Goal: Transaction & Acquisition: Purchase product/service

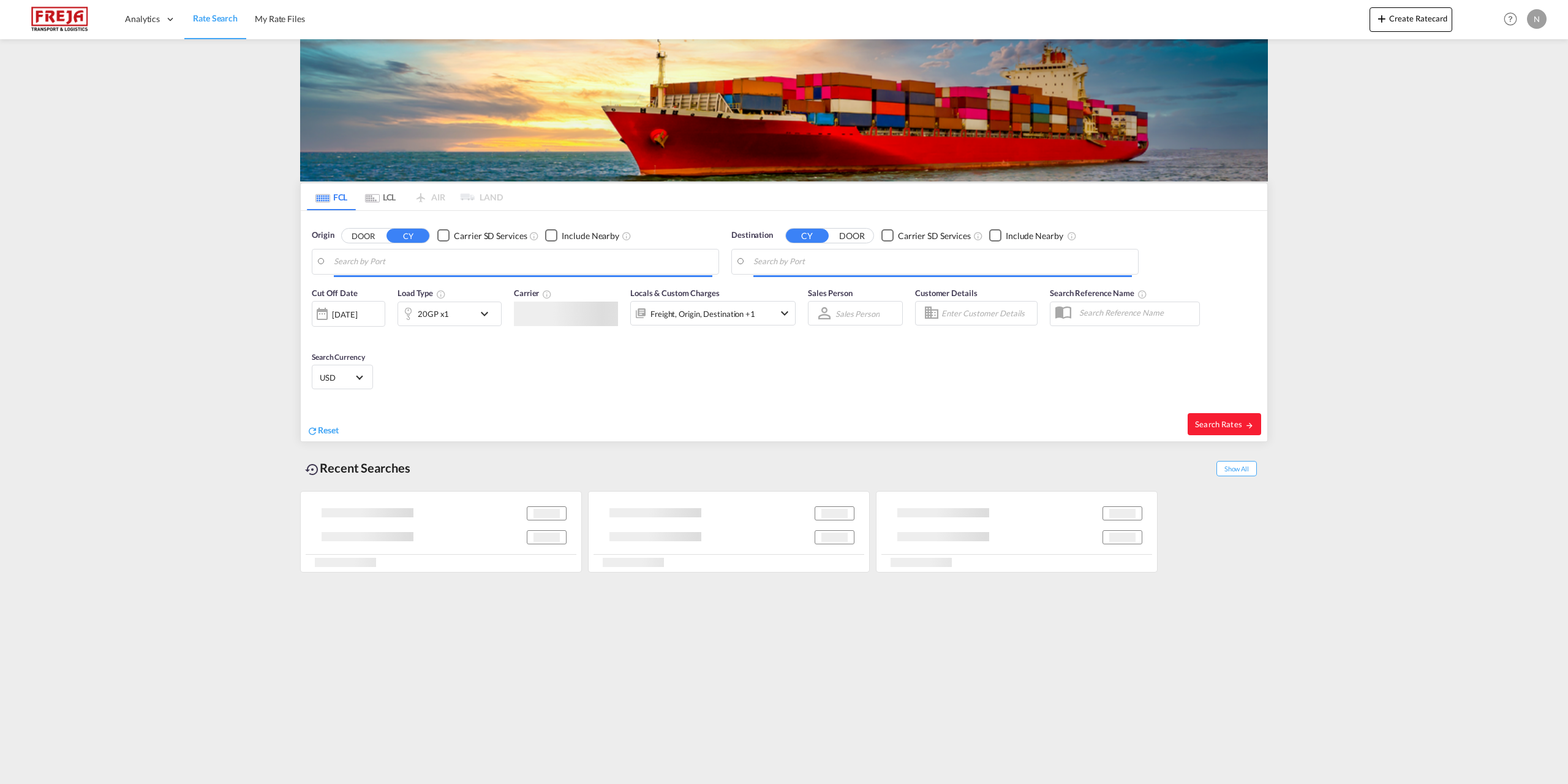
type input "[GEOGRAPHIC_DATA] ([GEOGRAPHIC_DATA]), DKCPH"
type input "Arrecife de Lanzarote, ESACE"
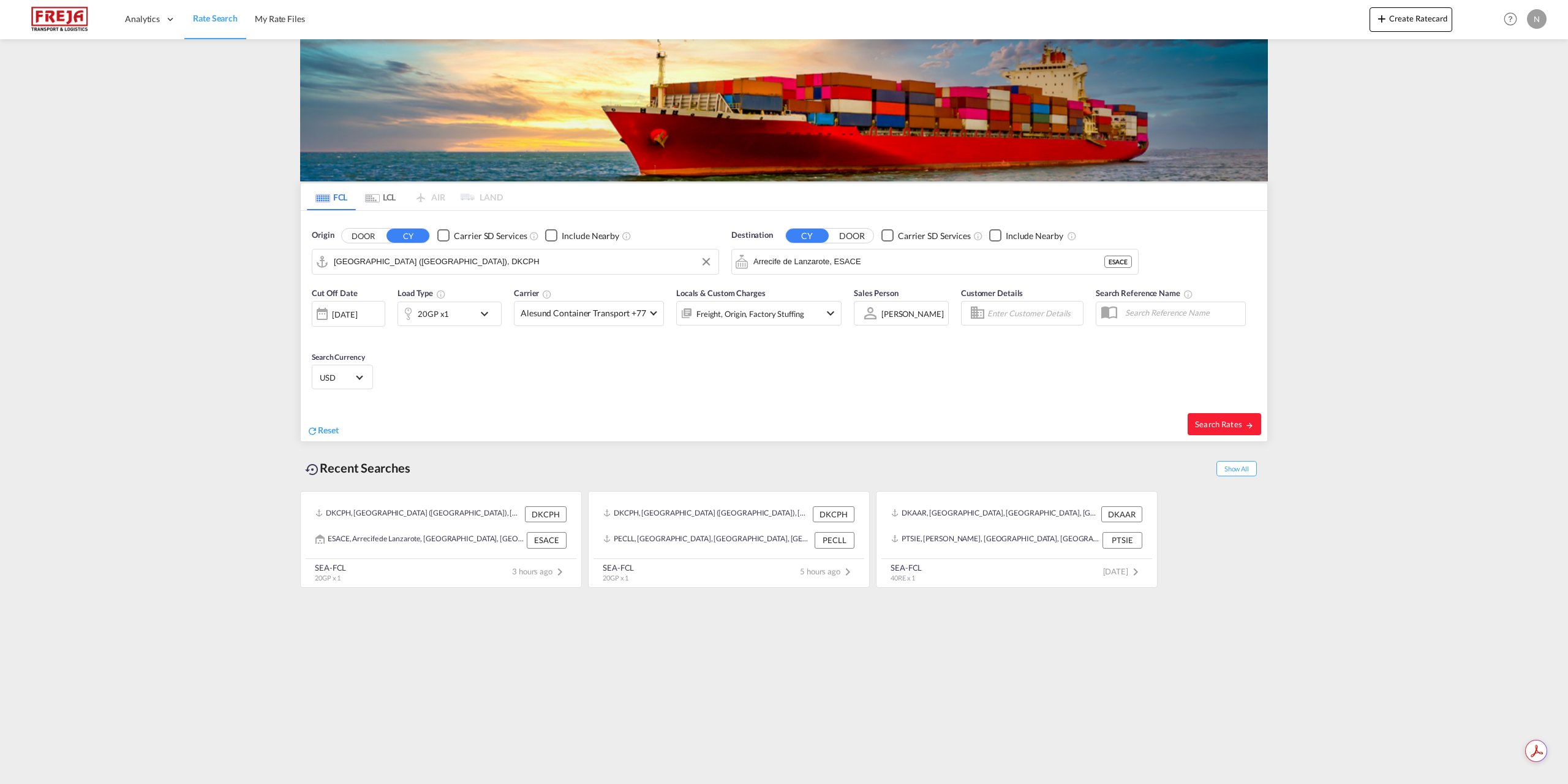
click at [489, 259] on input "[GEOGRAPHIC_DATA] ([GEOGRAPHIC_DATA]), DKCPH" at bounding box center [524, 262] width 379 height 18
click at [421, 287] on div "Aarhus [GEOGRAPHIC_DATA] DKAAR" at bounding box center [429, 295] width 233 height 37
type input "[GEOGRAPHIC_DATA], [GEOGRAPHIC_DATA]"
click at [946, 263] on input "Arrecife de Lanzarote, ESACE" at bounding box center [942, 262] width 379 height 18
type input "t"
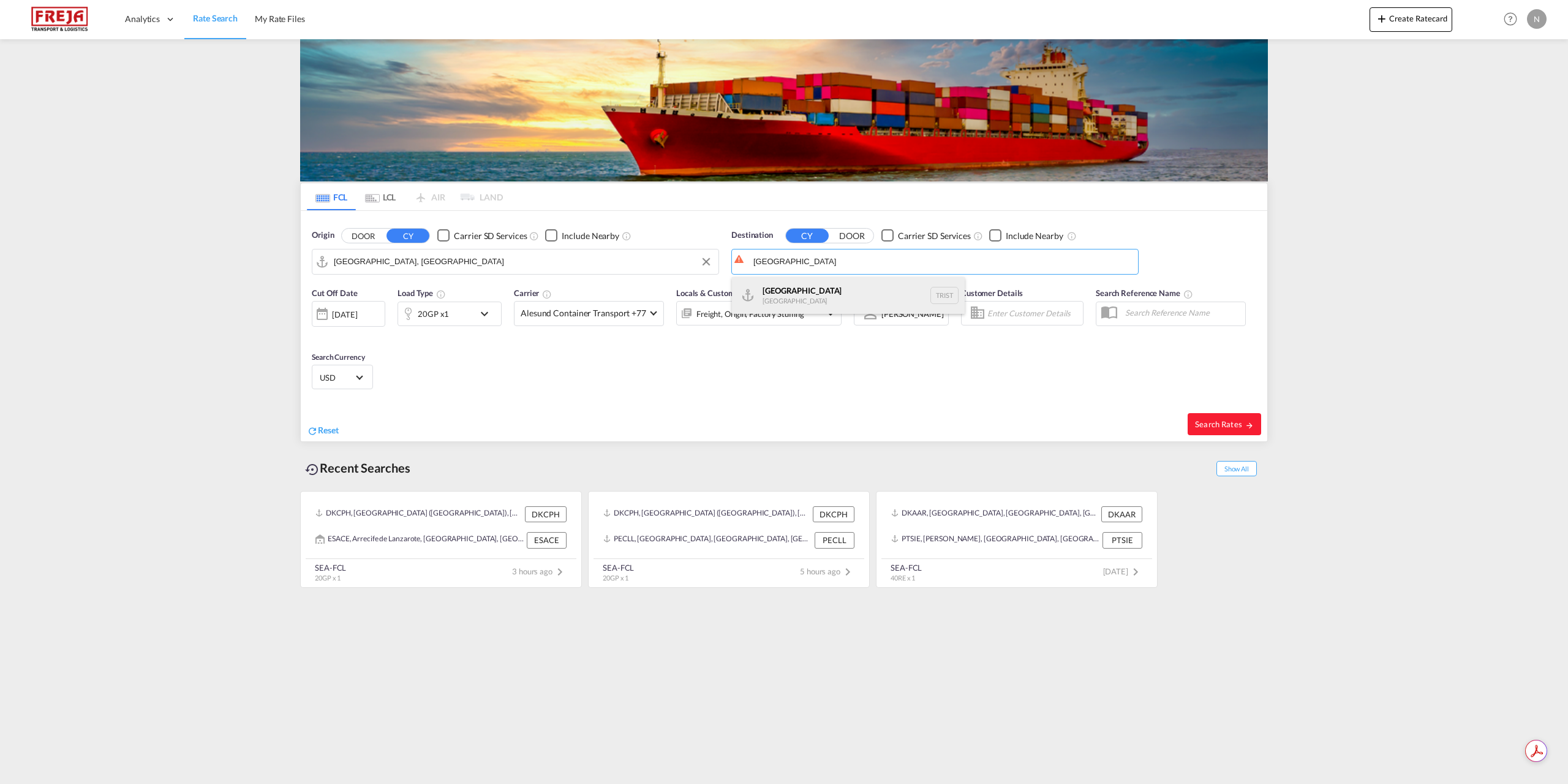
click at [805, 294] on div "[GEOGRAPHIC_DATA] [GEOGRAPHIC_DATA] TRIST" at bounding box center [848, 295] width 233 height 37
type input "[GEOGRAPHIC_DATA], TRIST"
click at [996, 233] on div "Checkbox No Ink" at bounding box center [995, 235] width 12 height 12
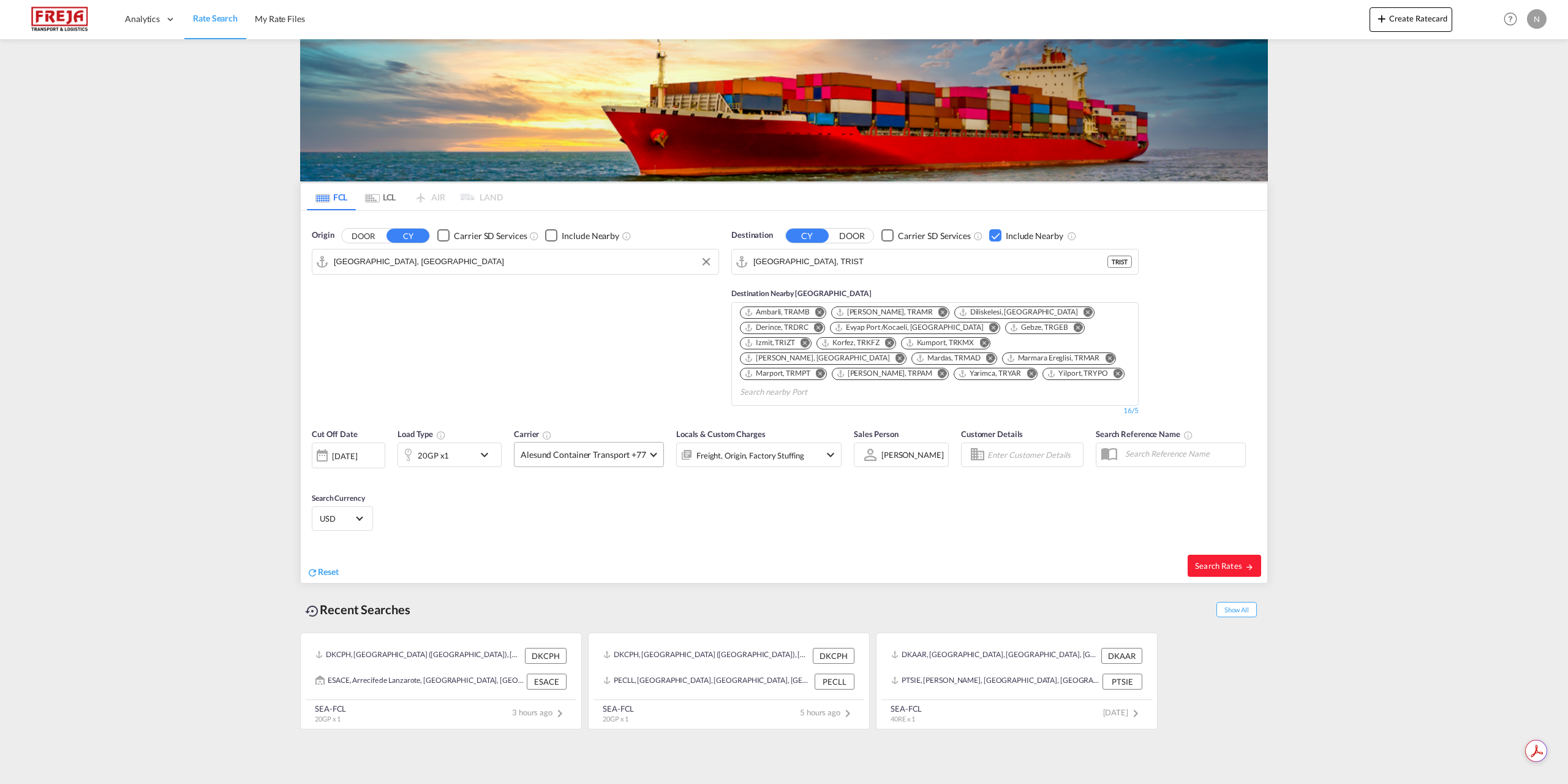
click at [585, 448] on span "Alesund Container Transport +77" at bounding box center [583, 454] width 126 height 12
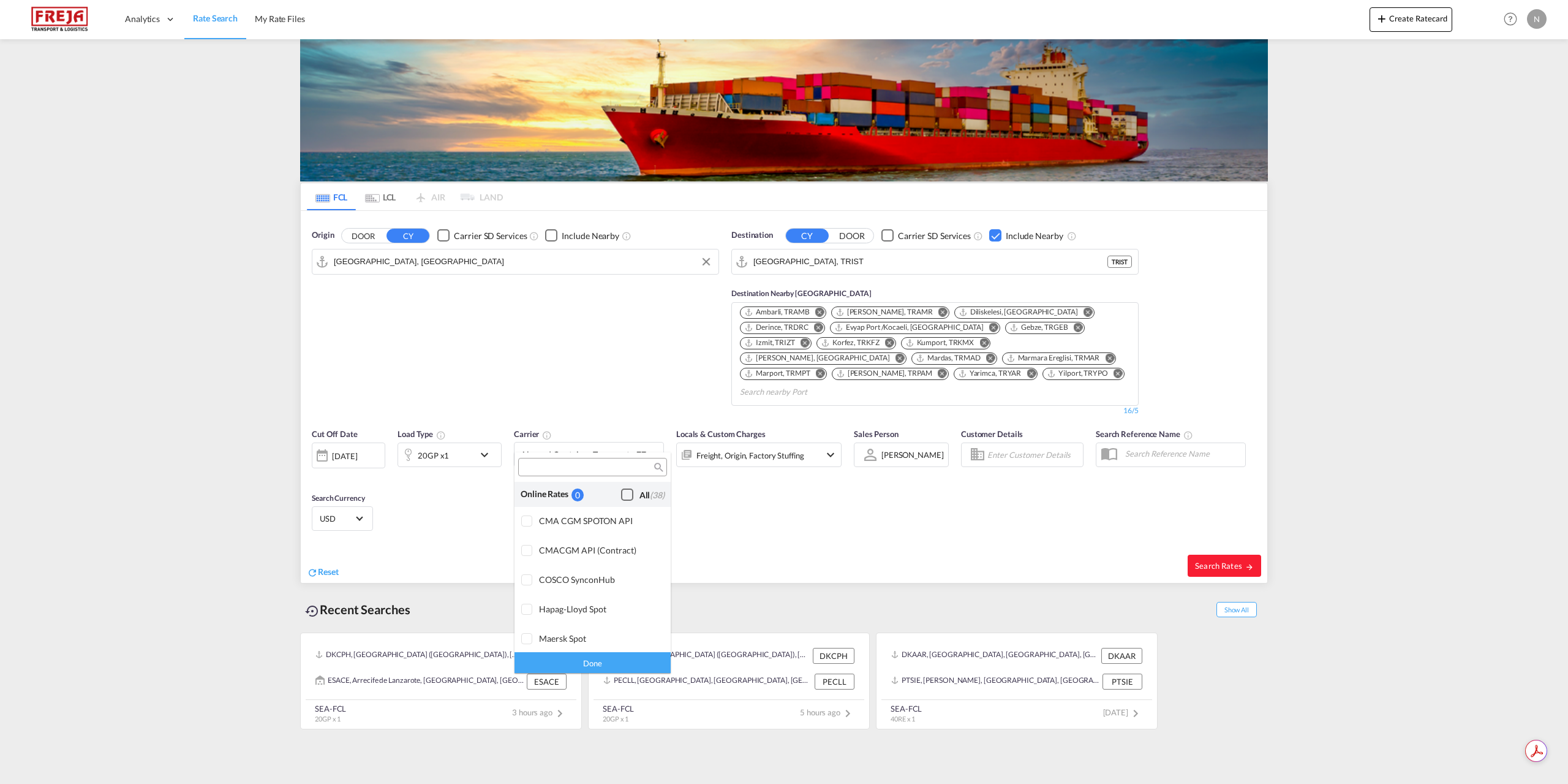
click at [623, 499] on div "Checkbox No Ink" at bounding box center [627, 494] width 12 height 12
click at [622, 663] on div "Done" at bounding box center [592, 662] width 156 height 22
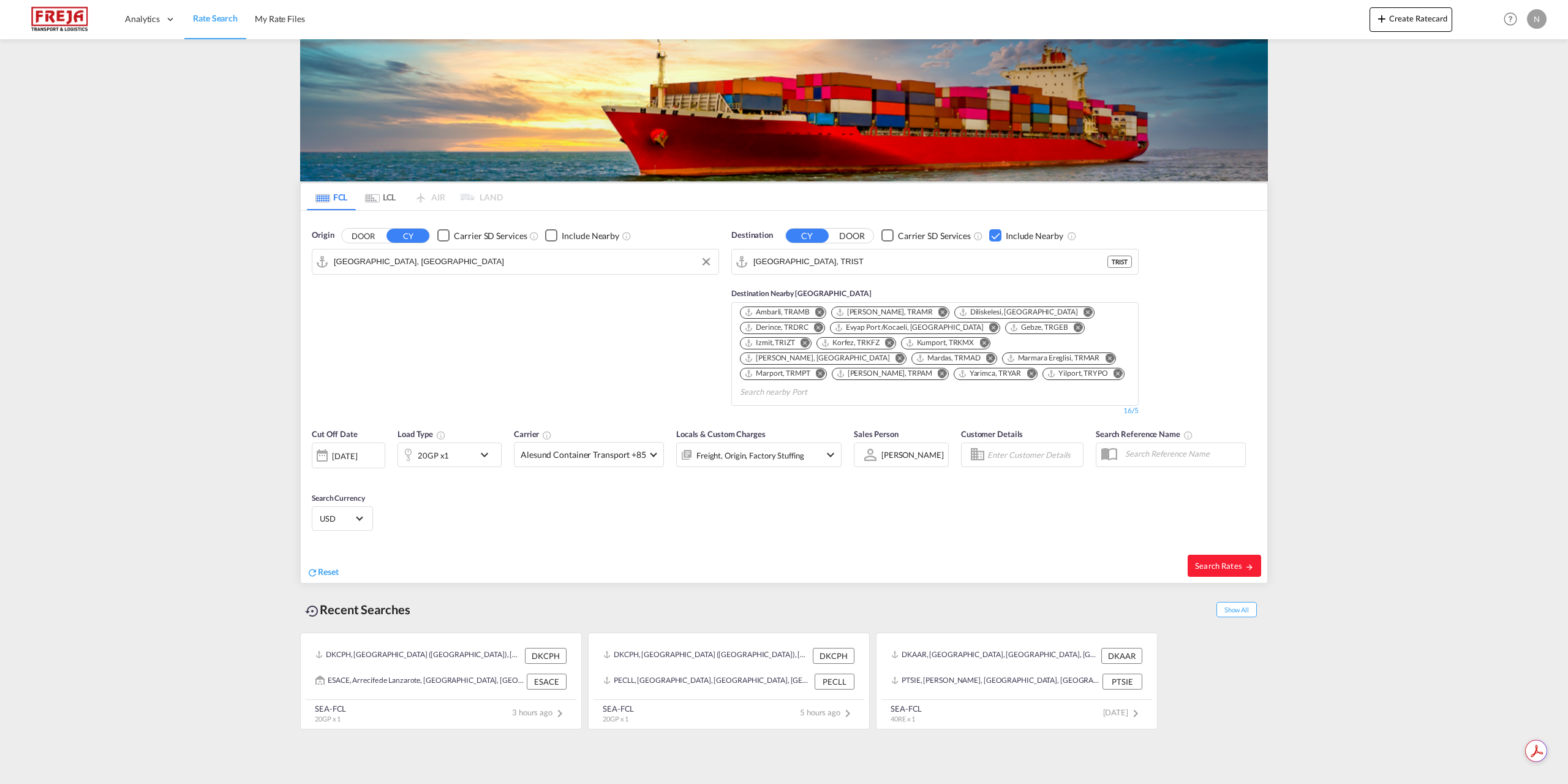
click at [457, 445] on div "20GP x1" at bounding box center [436, 455] width 76 height 24
click at [360, 494] on span "20GP" at bounding box center [349, 493] width 36 height 12
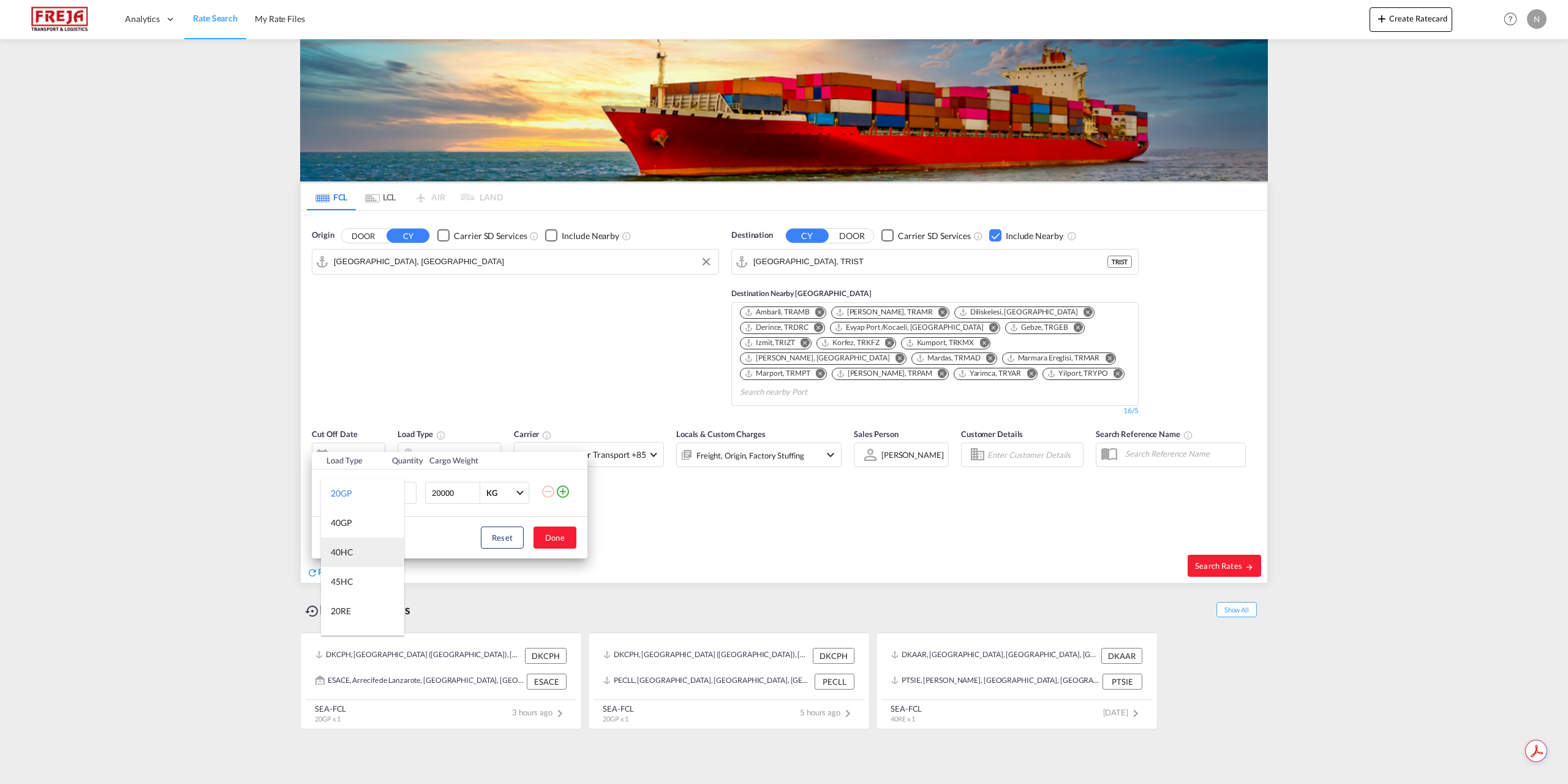
click at [366, 545] on md-option "40HC" at bounding box center [362, 552] width 84 height 29
click at [564, 542] on button "Done" at bounding box center [555, 537] width 43 height 22
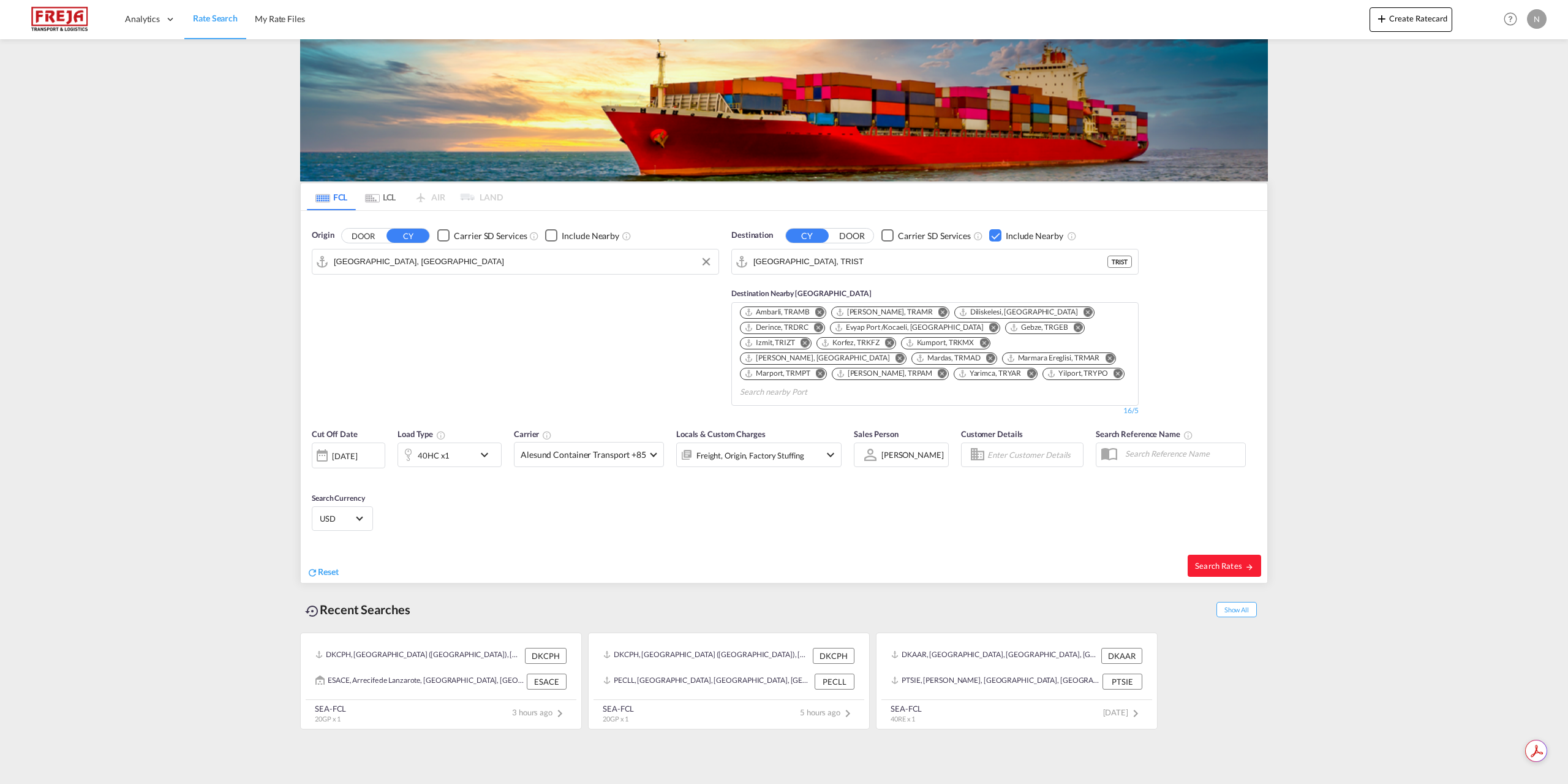
click at [1083, 312] on md-icon "Remove" at bounding box center [1088, 311] width 9 height 9
click at [1028, 309] on md-icon "Remove" at bounding box center [1032, 311] width 9 height 9
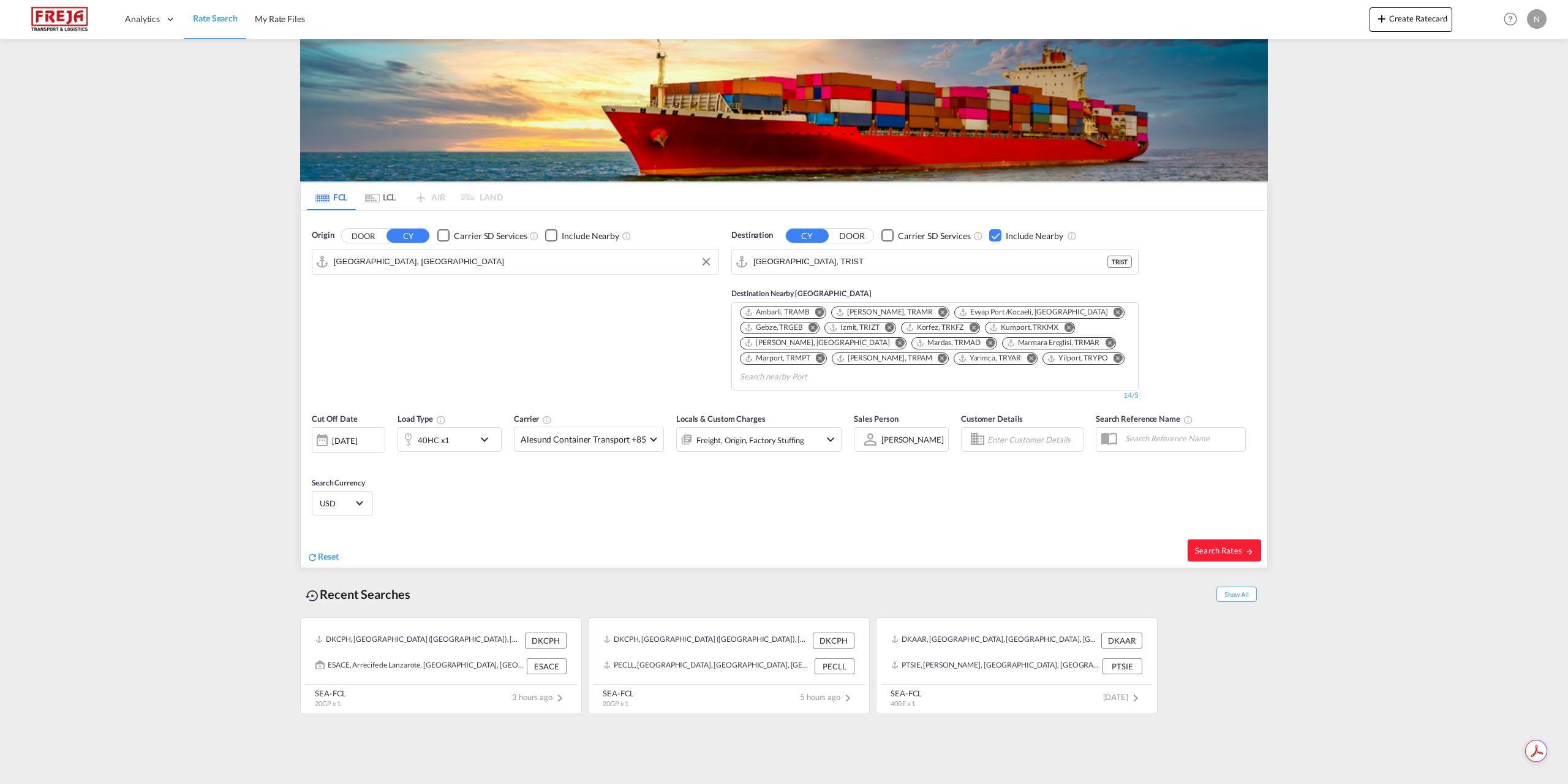
click at [1113, 313] on md-icon "Remove" at bounding box center [1118, 311] width 9 height 9
click at [1023, 313] on md-icon "Remove" at bounding box center [1027, 311] width 9 height 9
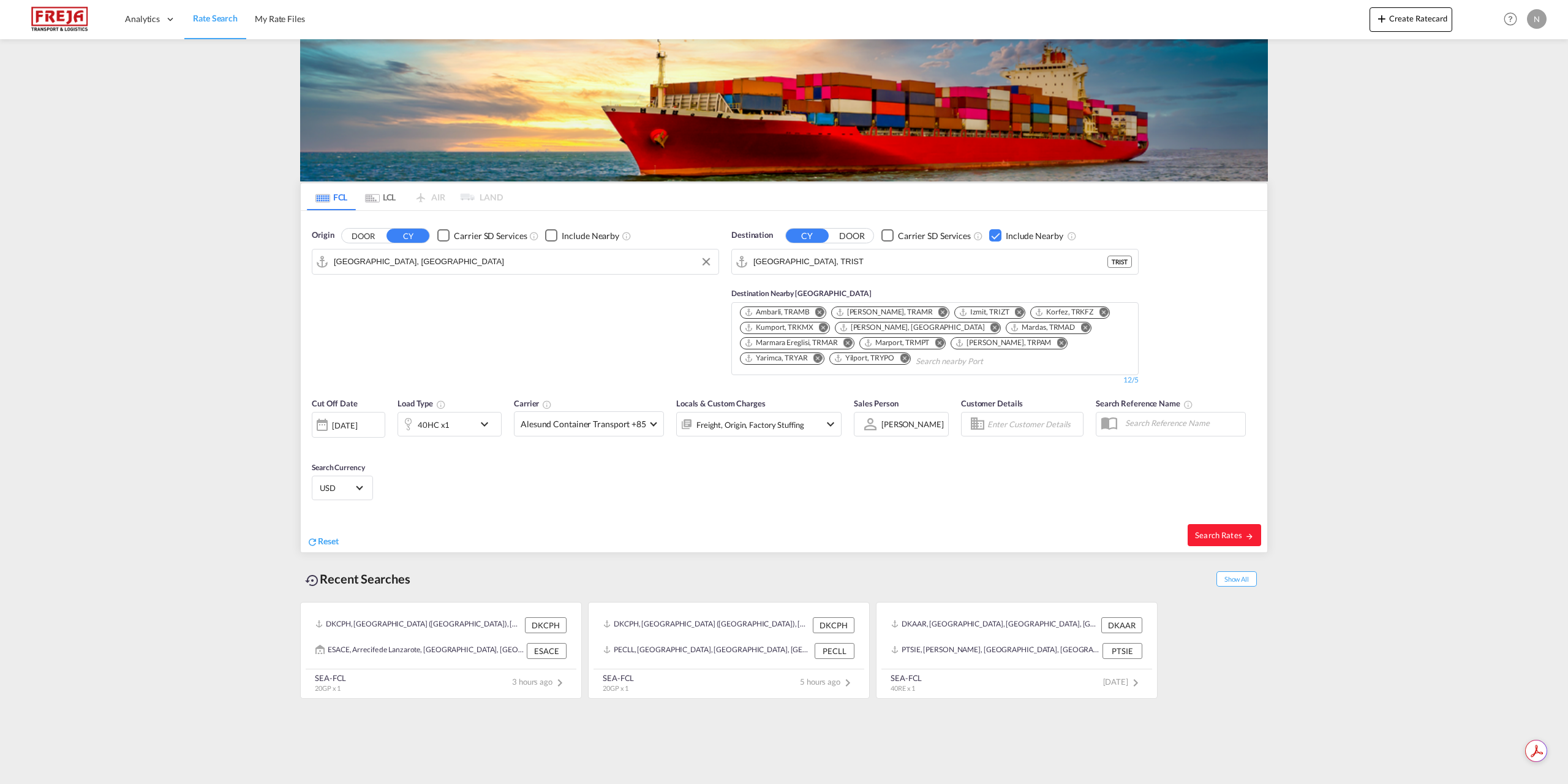
click at [1099, 314] on md-icon "Remove" at bounding box center [1103, 311] width 9 height 9
click at [1110, 314] on md-icon "Remove" at bounding box center [1114, 311] width 9 height 9
click at [905, 322] on md-icon "Remove" at bounding box center [900, 327] width 9 height 9
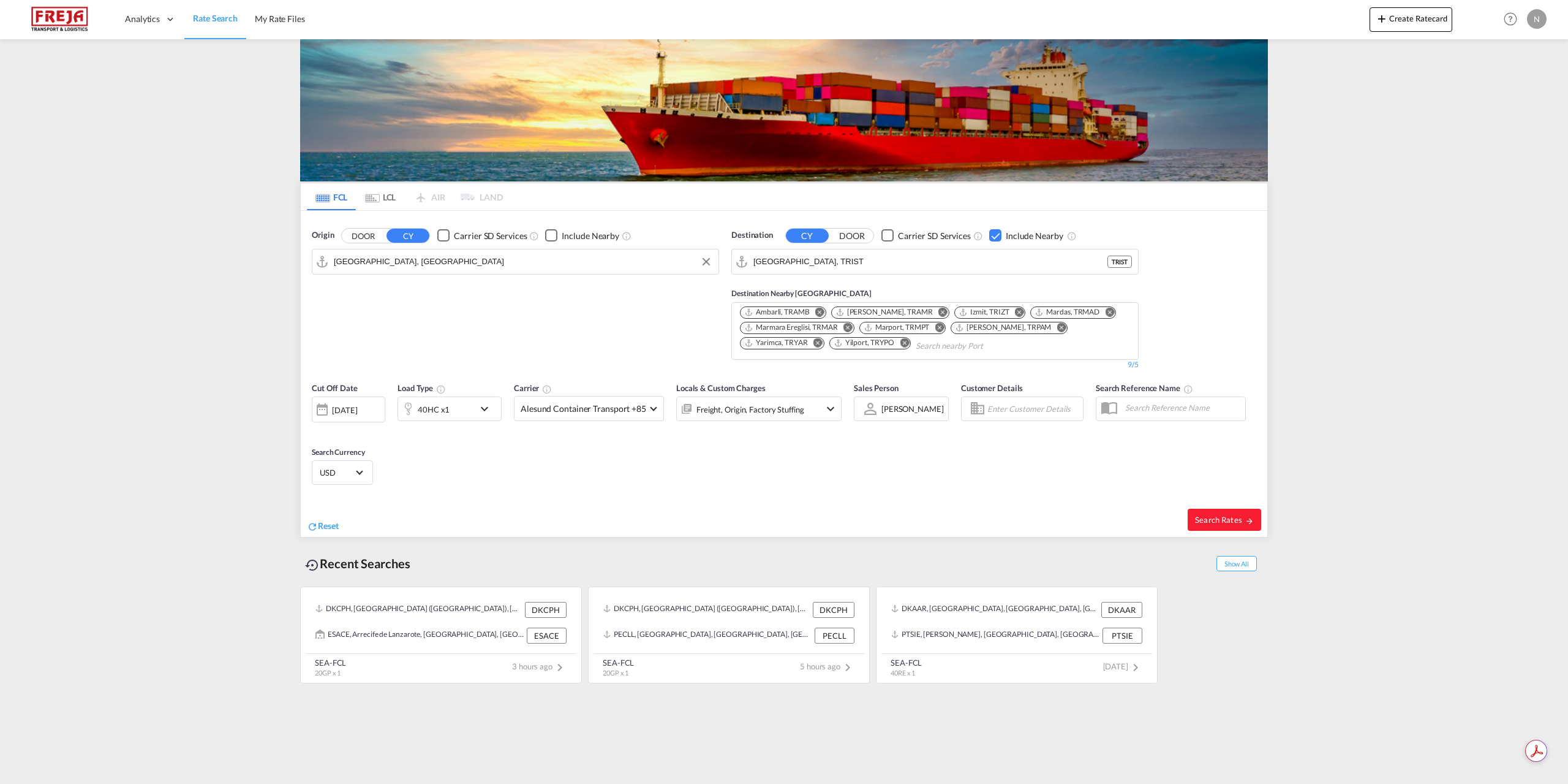
click at [1105, 311] on md-icon "Remove" at bounding box center [1110, 311] width 9 height 9
click at [853, 322] on md-icon "Remove" at bounding box center [848, 327] width 9 height 9
click at [1106, 311] on md-icon "Remove" at bounding box center [1111, 311] width 9 height 9
click at [1022, 328] on md-icon "Remove" at bounding box center [1026, 327] width 9 height 9
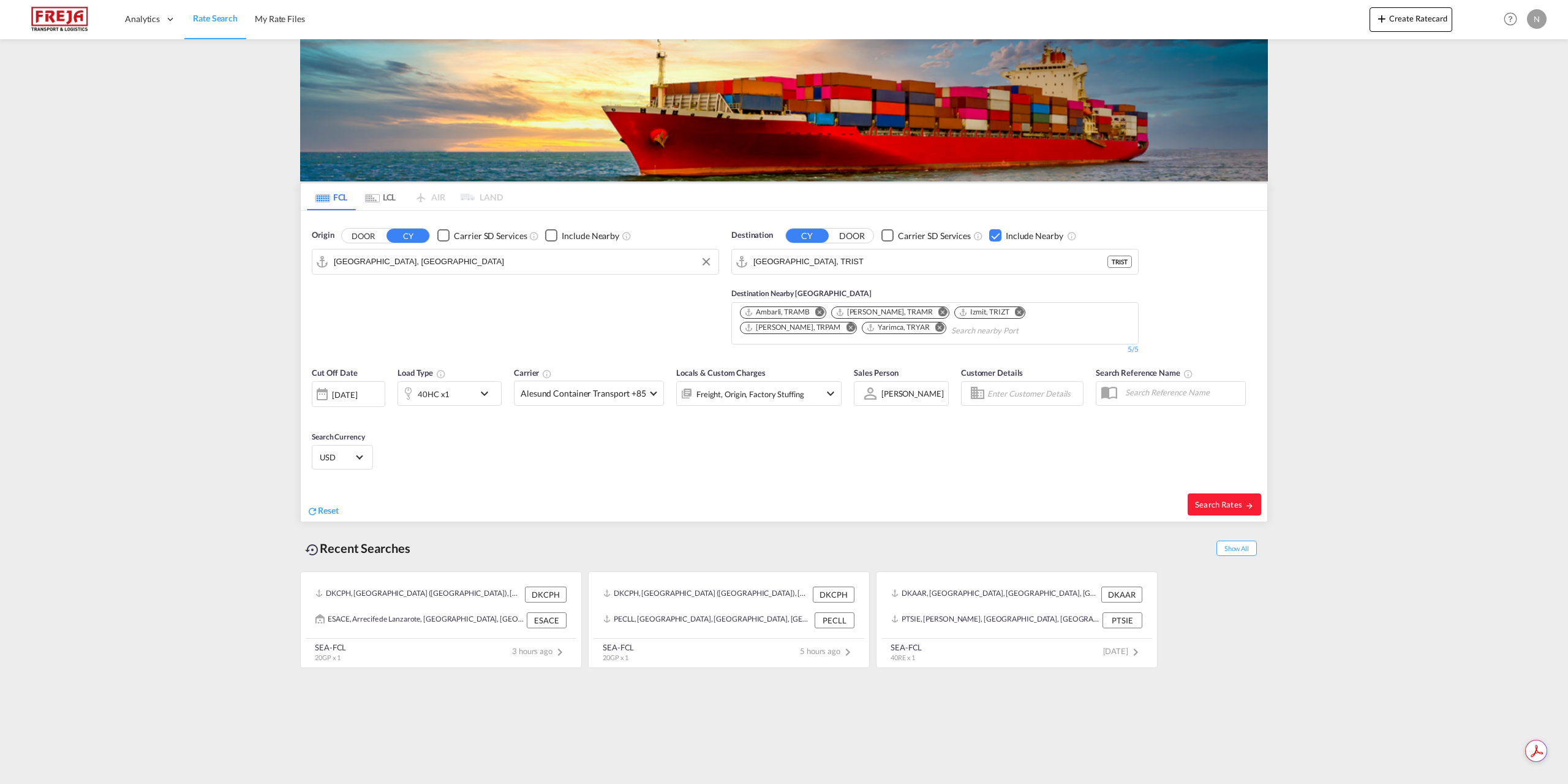
click at [935, 329] on md-icon "Remove" at bounding box center [940, 327] width 9 height 9
click at [1206, 498] on button "Search Rates" at bounding box center [1224, 504] width 73 height 22
type input "DKAAR to TRIST / [DATE]"
